Goal: Information Seeking & Learning: Learn about a topic

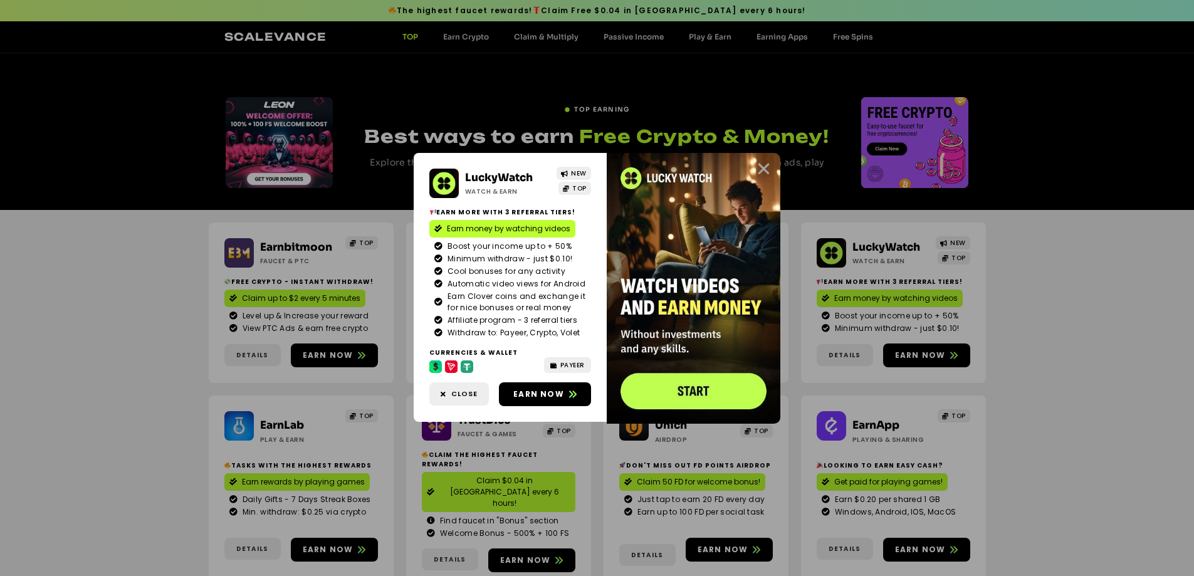
click at [762, 172] on icon "Close" at bounding box center [764, 169] width 16 height 16
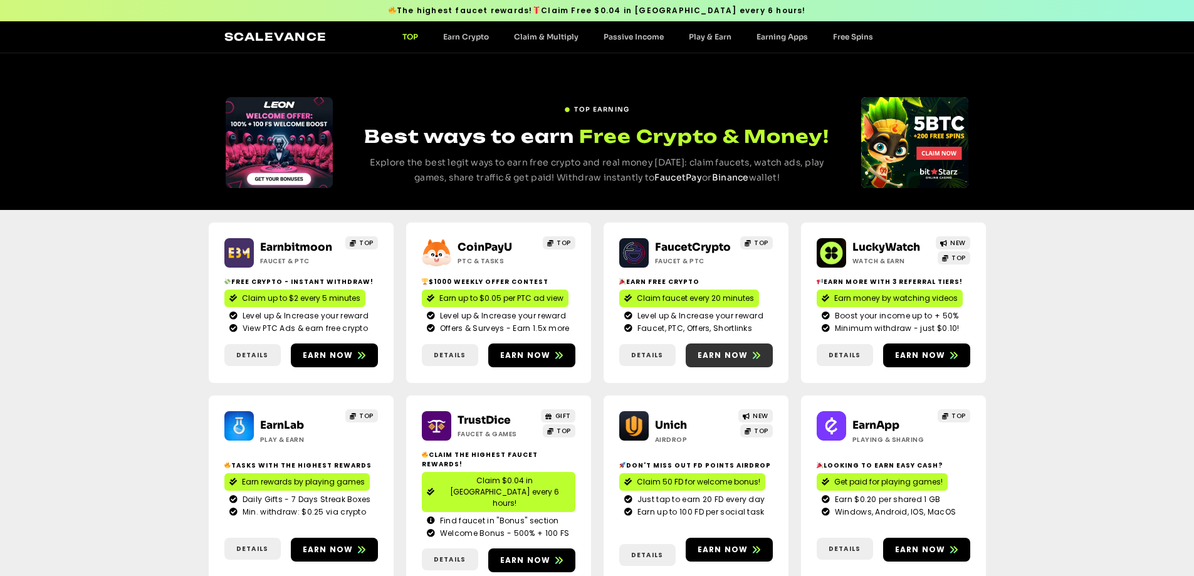
click at [734, 358] on span "Earn now" at bounding box center [723, 355] width 51 height 11
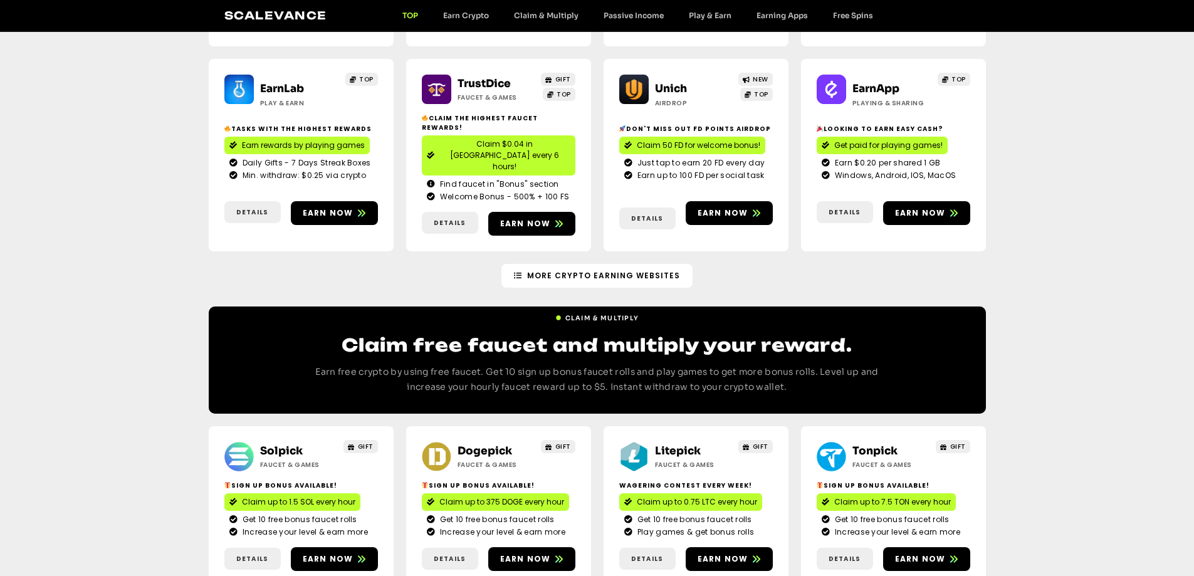
scroll to position [376, 0]
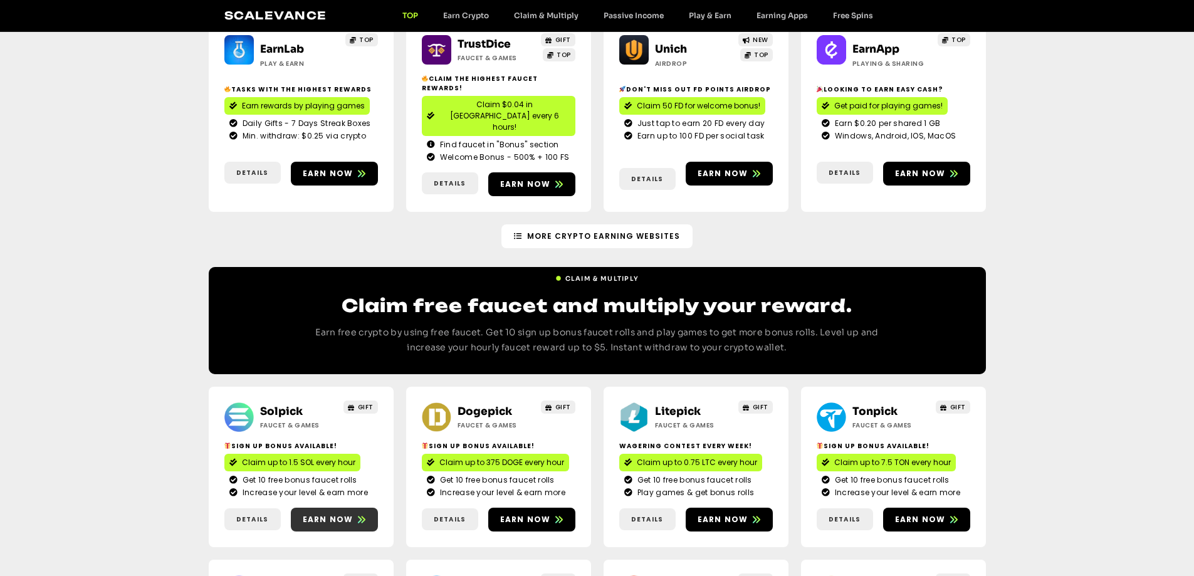
click at [328, 514] on span "Earn now" at bounding box center [328, 519] width 51 height 11
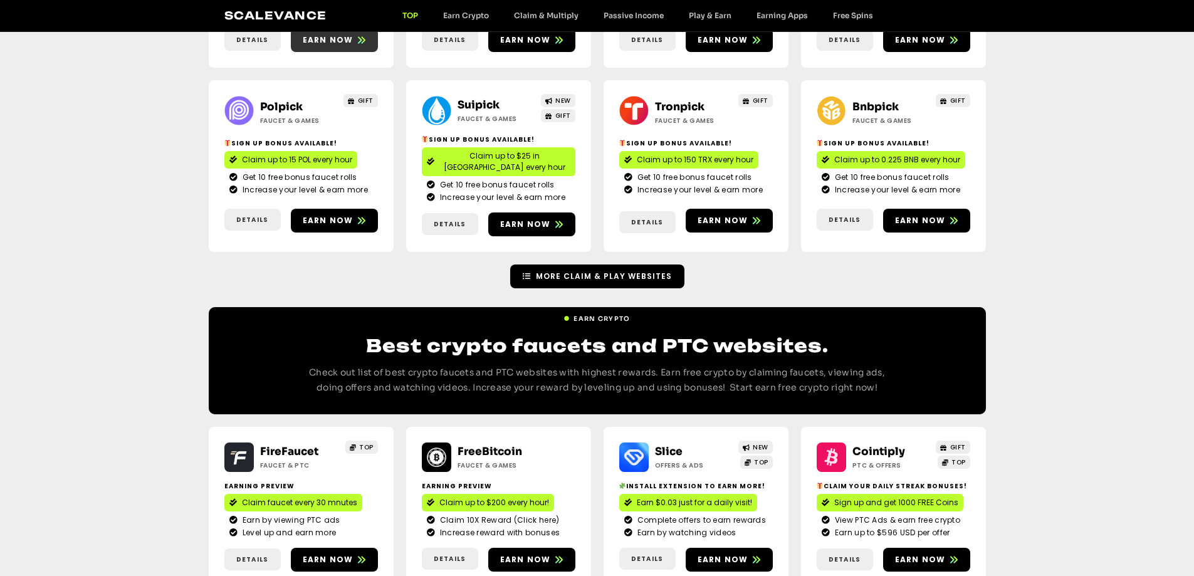
scroll to position [940, 0]
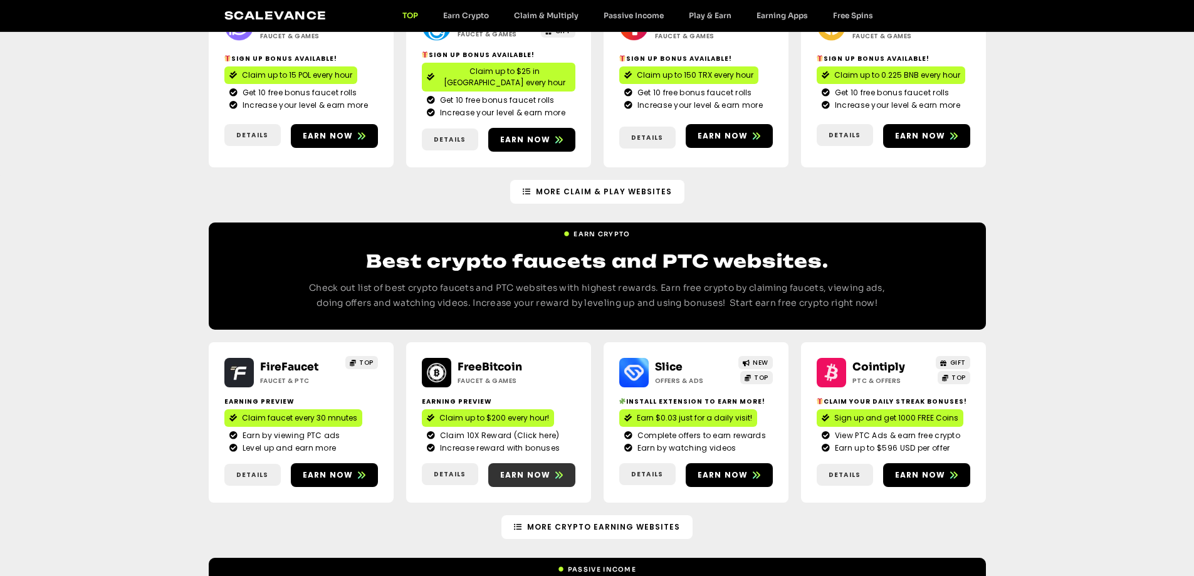
click at [564, 469] on span "Earn now" at bounding box center [531, 474] width 87 height 11
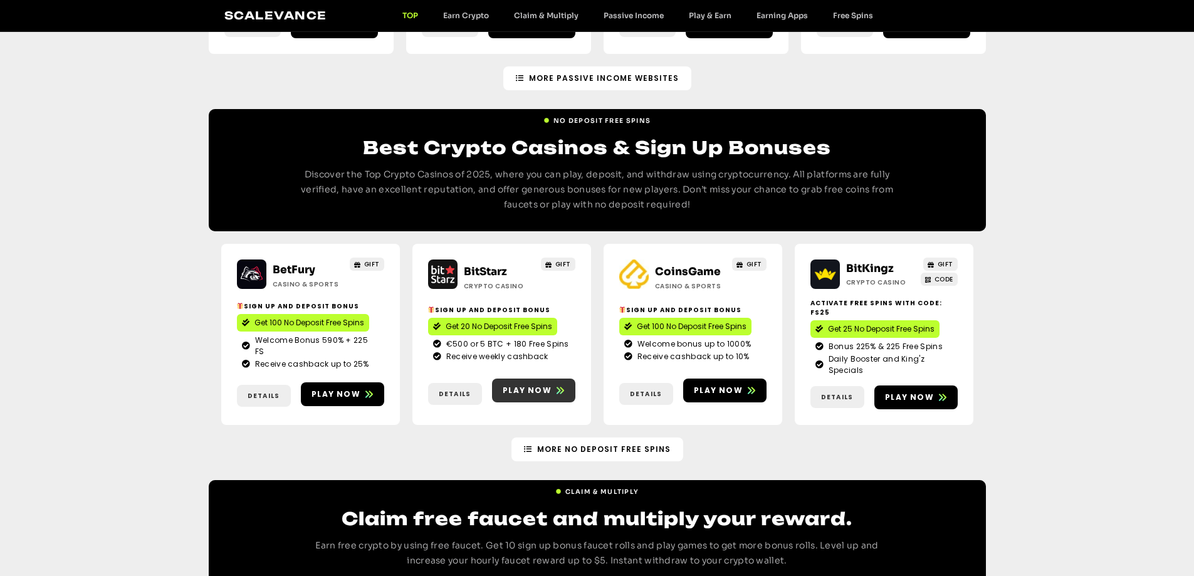
scroll to position [1754, 0]
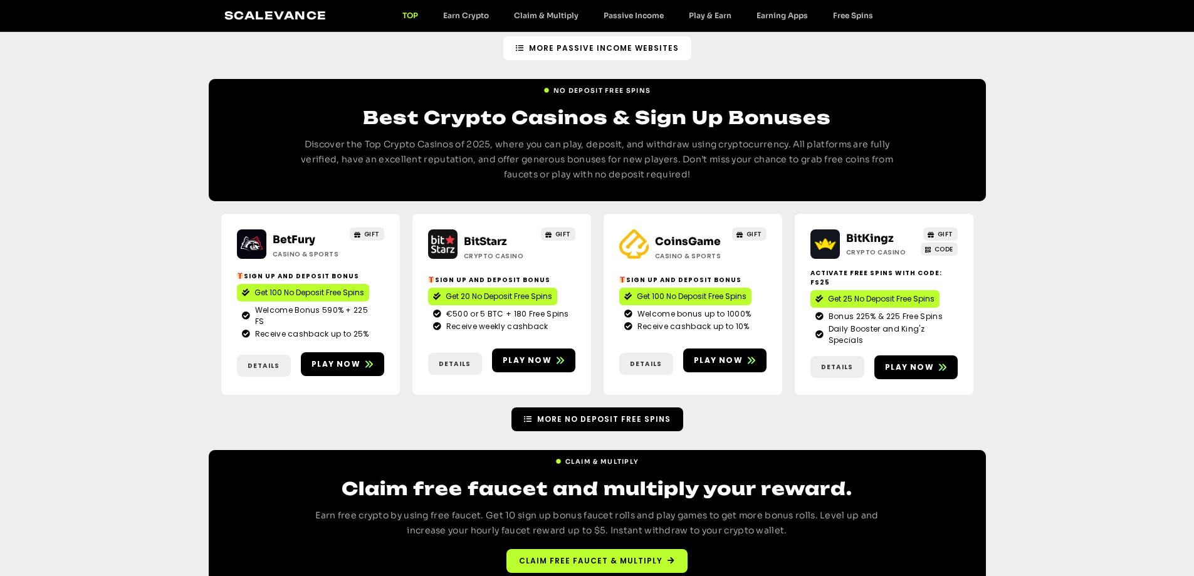
click at [569, 414] on span "More no deposit free spins" at bounding box center [604, 419] width 134 height 11
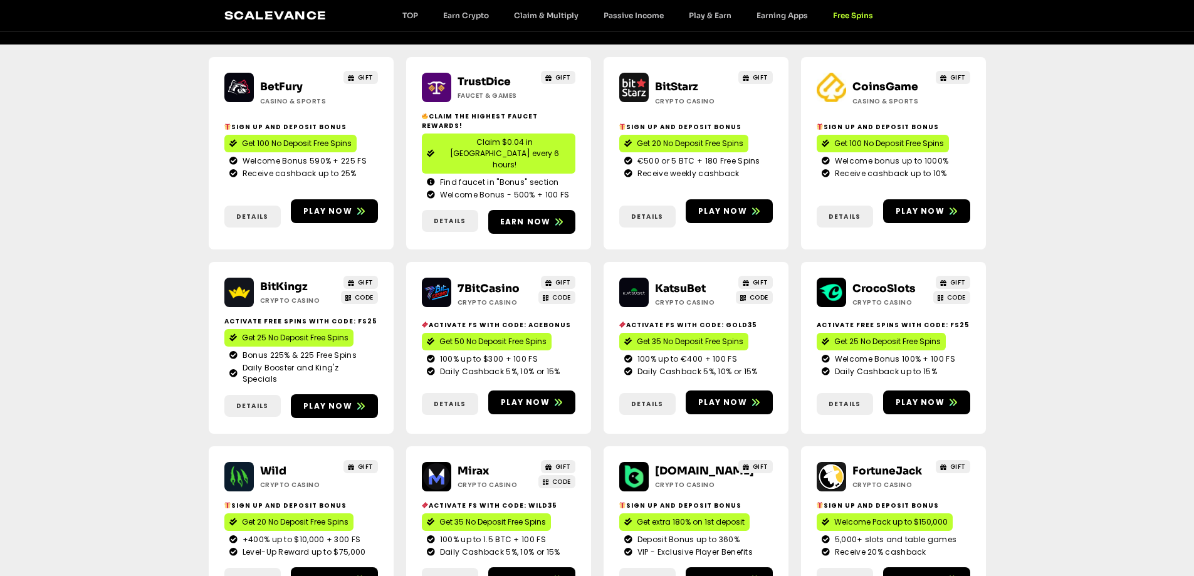
scroll to position [313, 0]
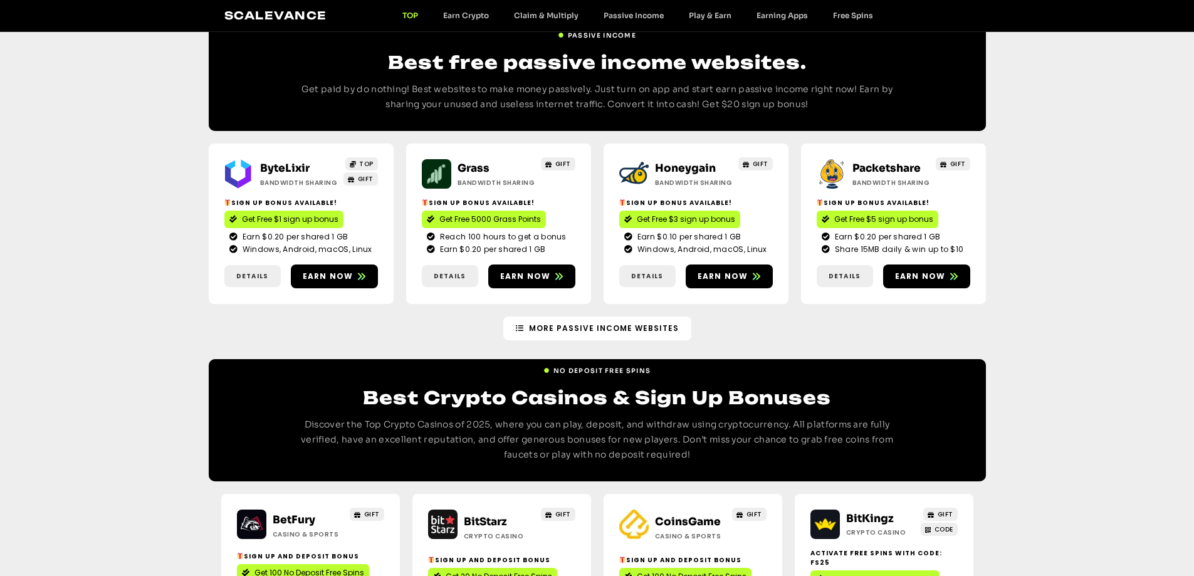
scroll to position [1441, 0]
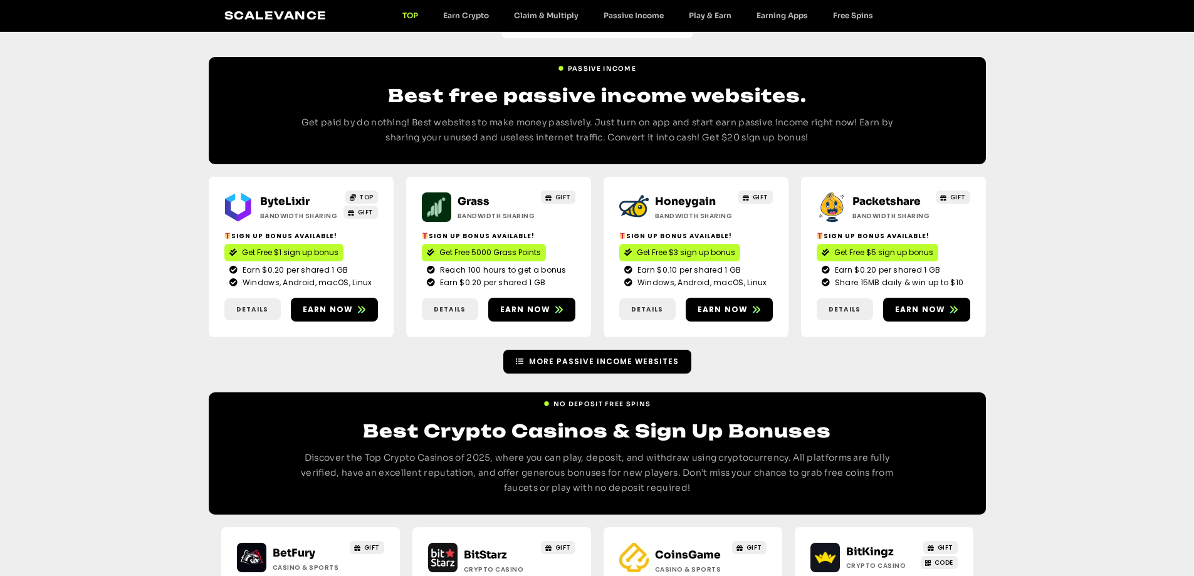
click at [564, 356] on span "More Passive Income Websites" at bounding box center [604, 361] width 150 height 11
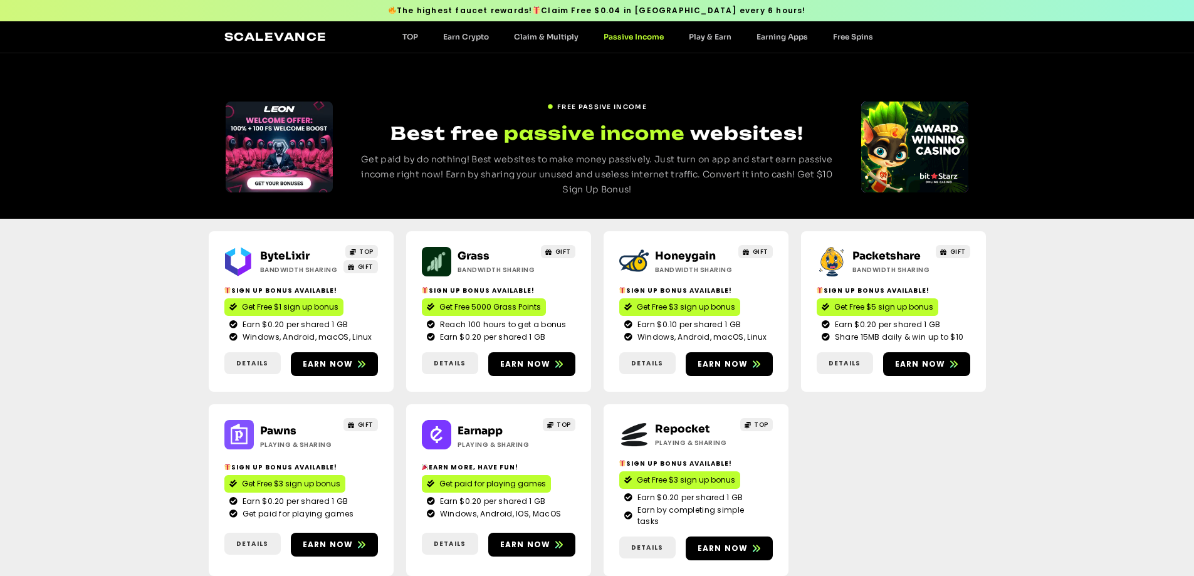
scroll to position [63, 0]
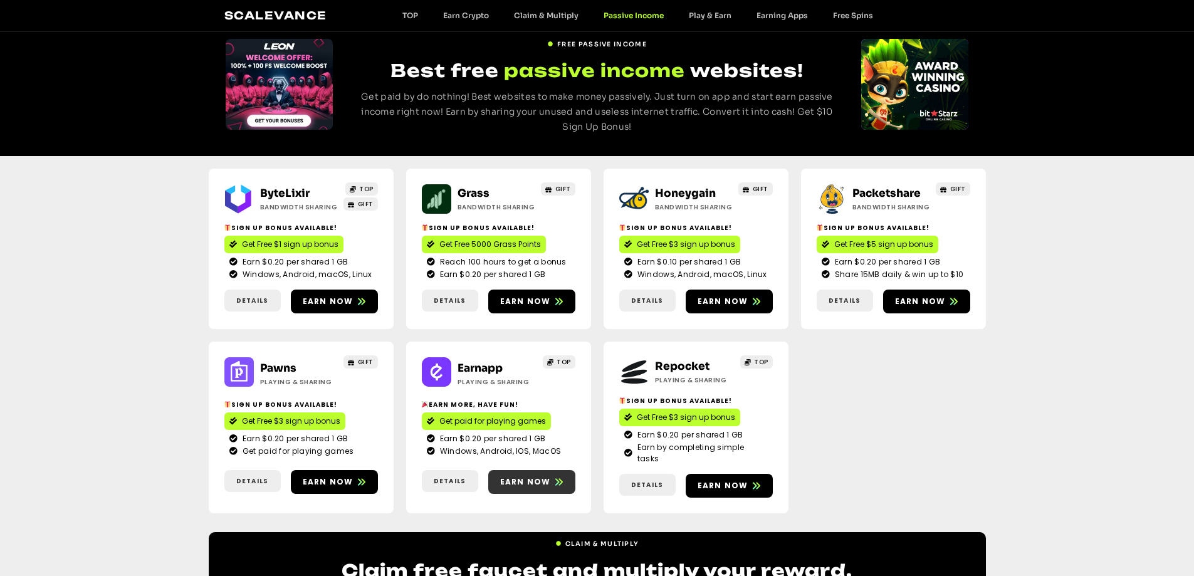
click at [520, 476] on span "Earn now" at bounding box center [525, 481] width 51 height 11
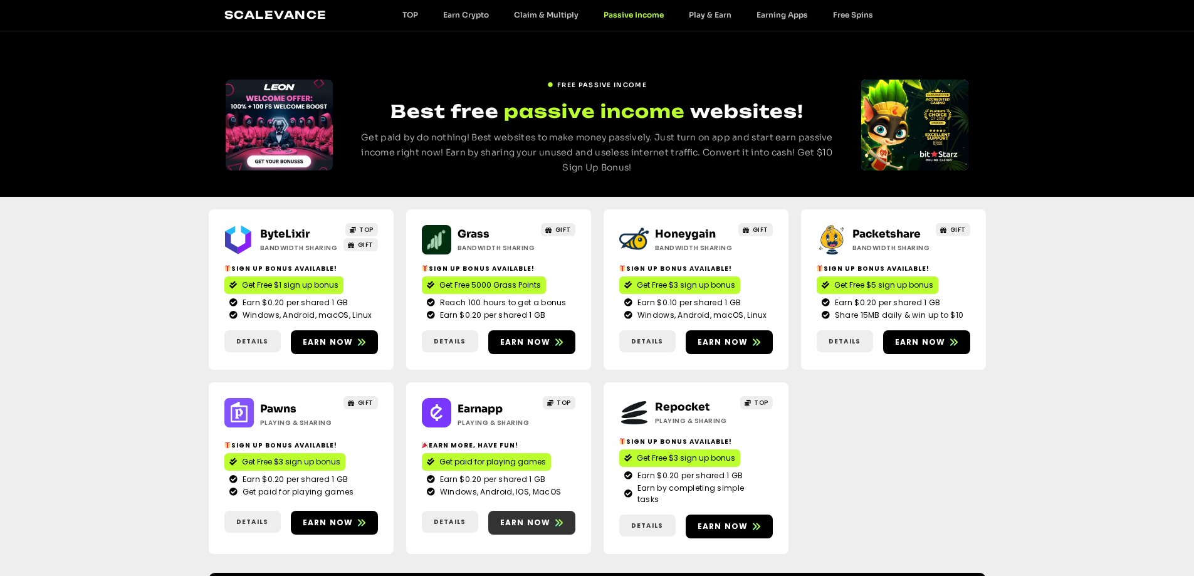
scroll to position [0, 0]
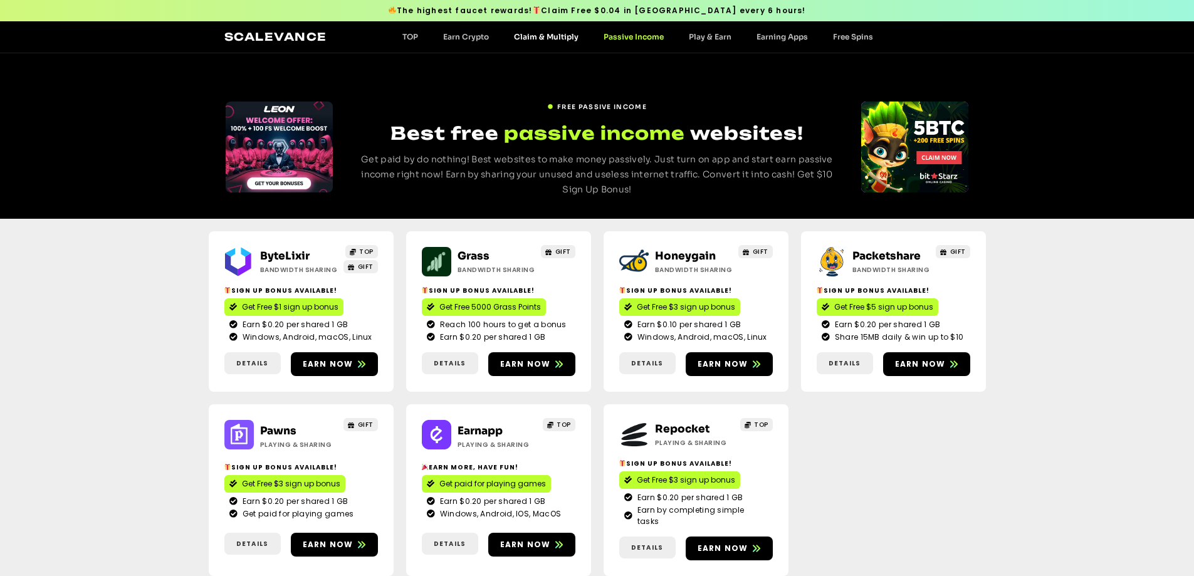
click at [557, 36] on link "Claim & Multiply" at bounding box center [546, 36] width 90 height 9
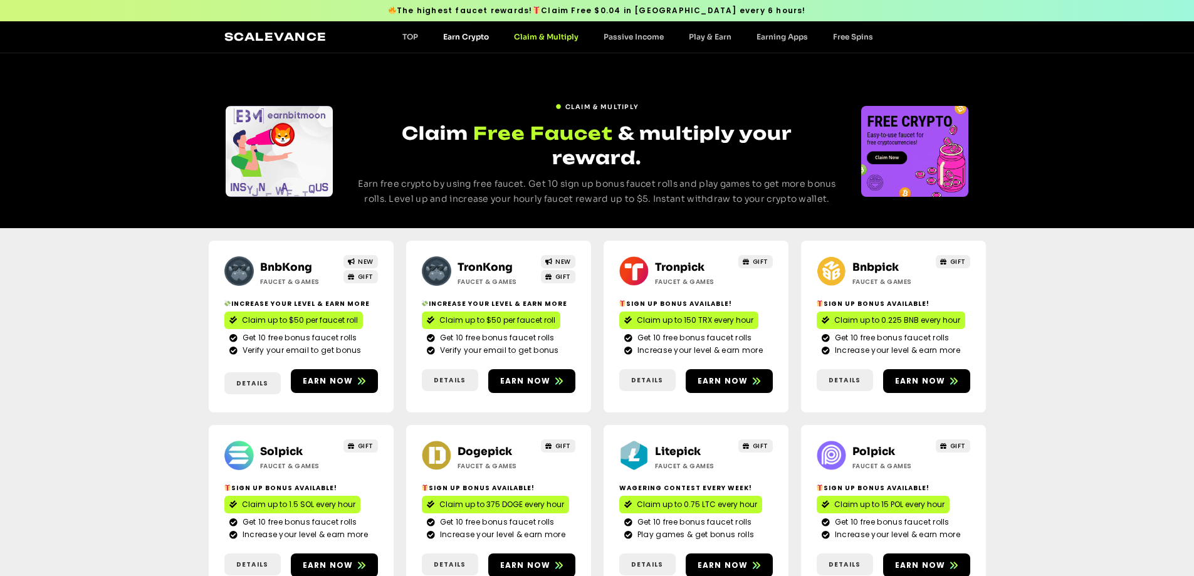
click at [454, 35] on link "Earn Crypto" at bounding box center [466, 36] width 71 height 9
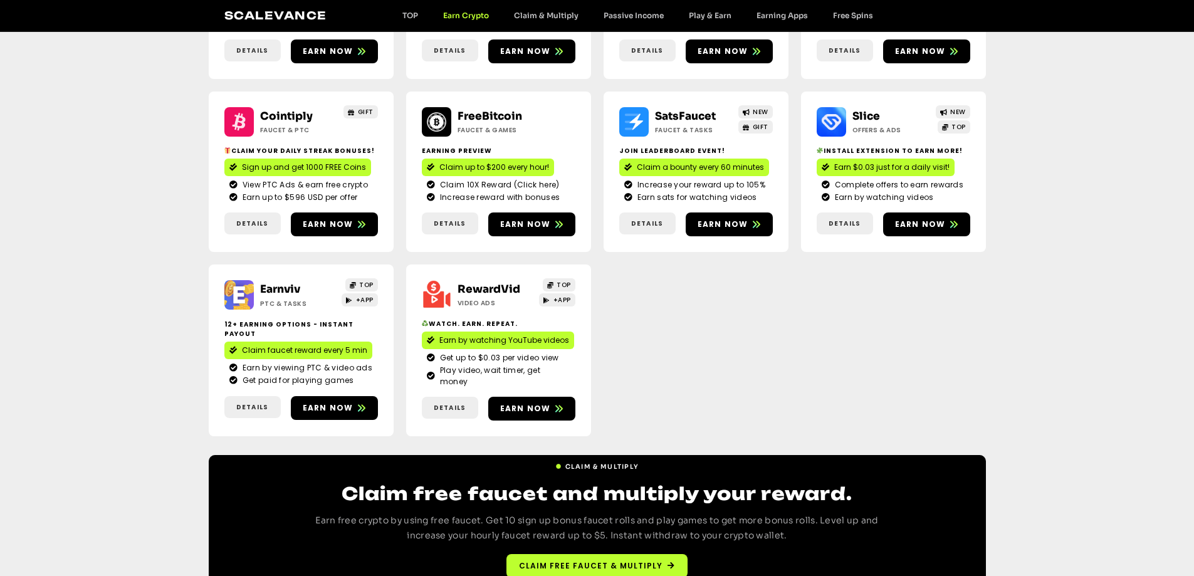
scroll to position [313, 0]
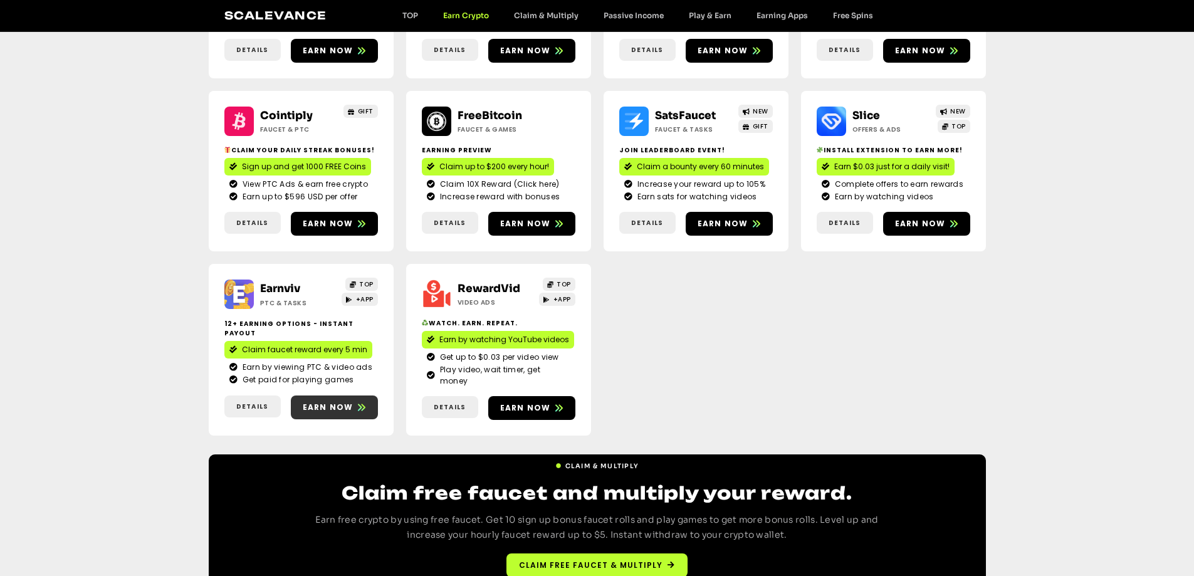
click at [342, 402] on link "Earn now" at bounding box center [334, 408] width 87 height 24
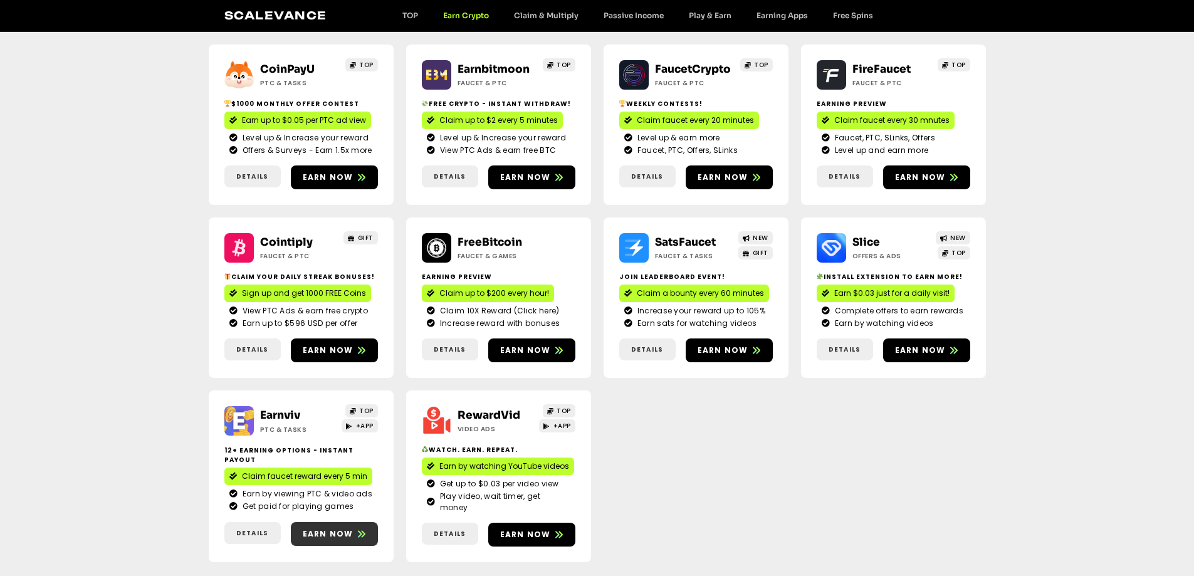
scroll to position [173, 0]
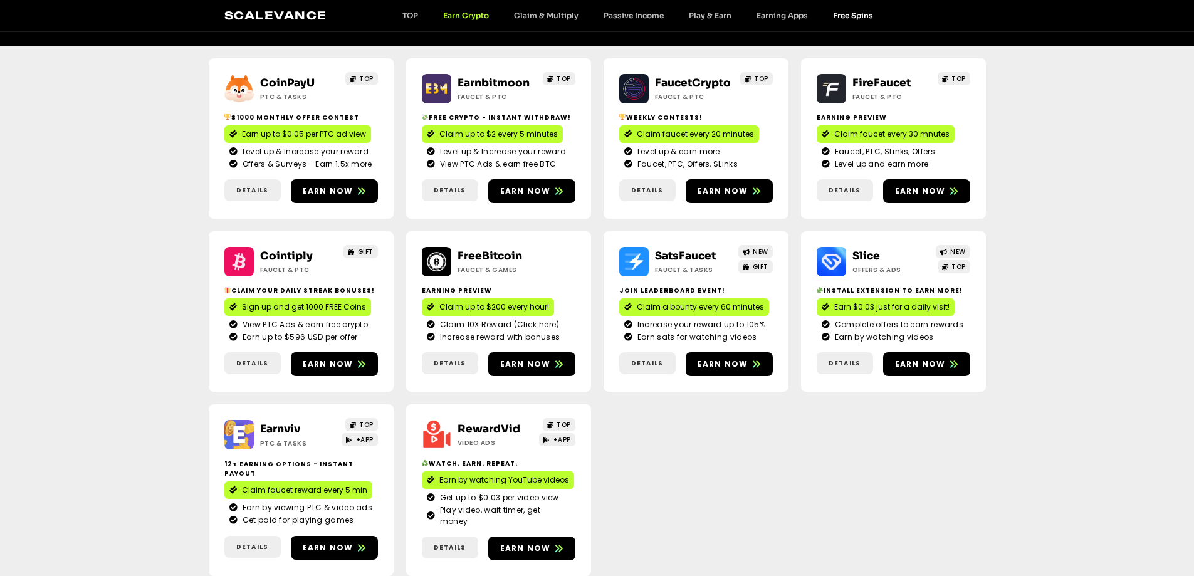
click at [851, 19] on link "Free Spins" at bounding box center [853, 15] width 65 height 9
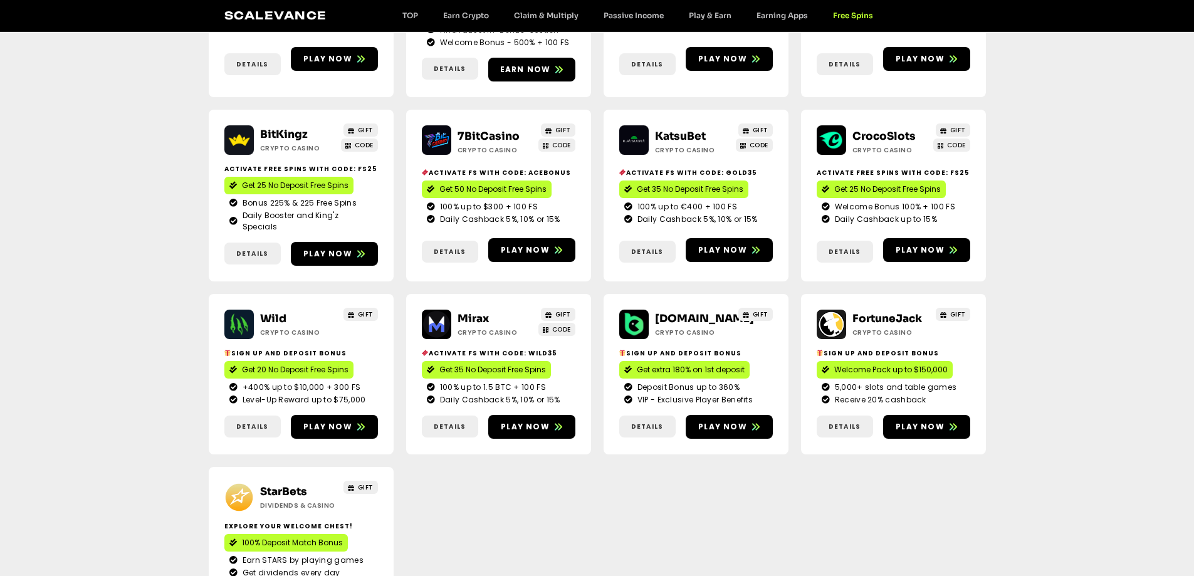
scroll to position [313, 0]
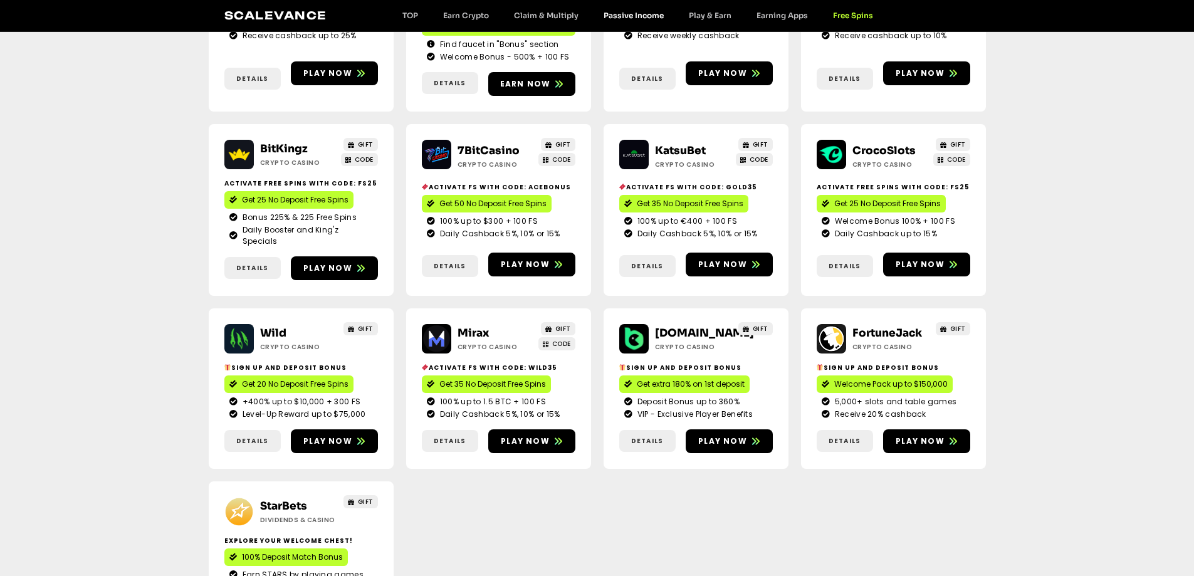
click at [649, 18] on link "Passive Income" at bounding box center [633, 15] width 85 height 9
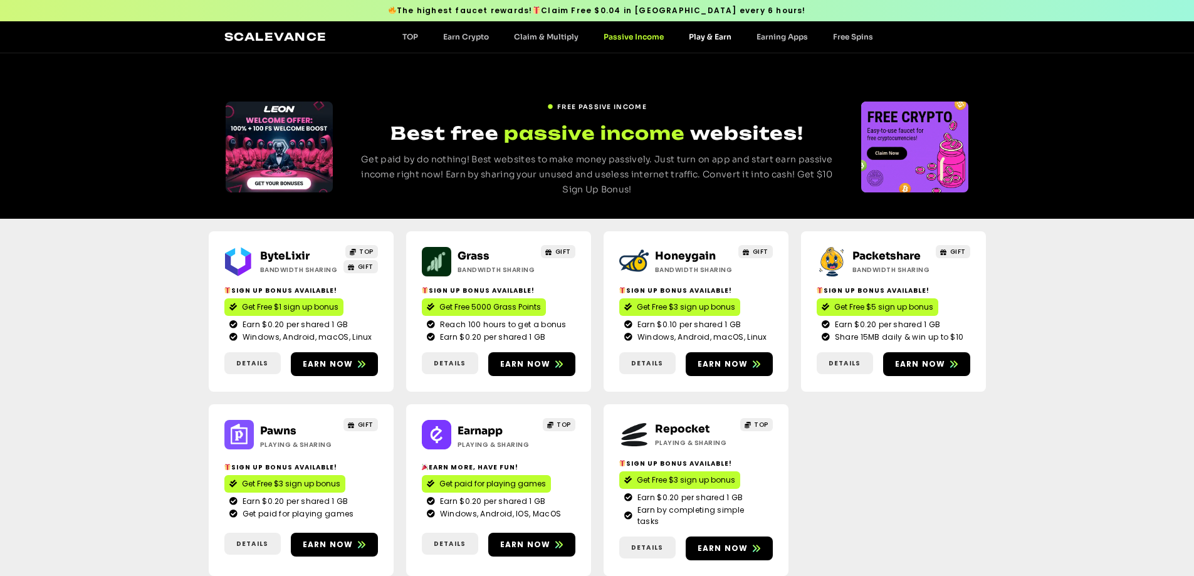
click at [704, 34] on link "Play & Earn" at bounding box center [710, 36] width 68 height 9
